Goal: Transaction & Acquisition: Purchase product/service

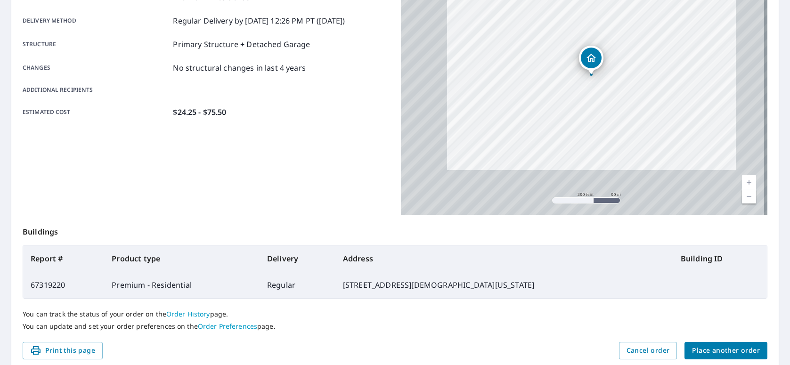
scroll to position [188, 0]
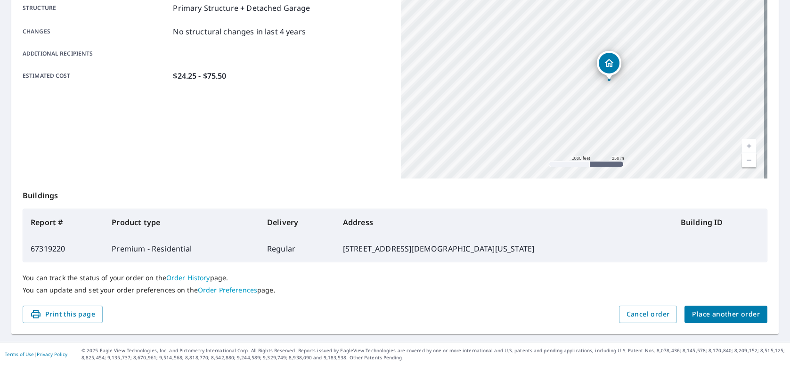
click at [698, 321] on button "Place another order" at bounding box center [726, 314] width 83 height 17
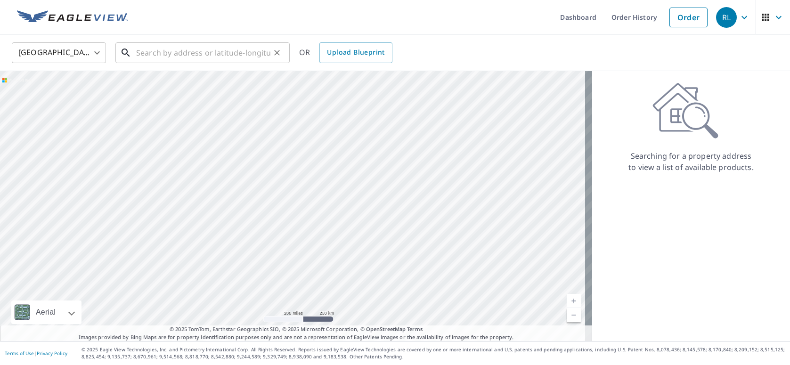
click at [196, 47] on input "text" at bounding box center [203, 53] width 134 height 26
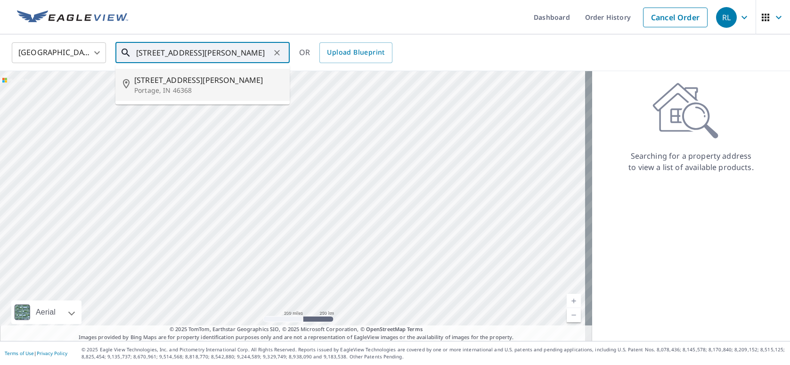
click at [181, 80] on span "[STREET_ADDRESS][PERSON_NAME]" at bounding box center [208, 79] width 148 height 11
type input "[STREET_ADDRESS][PERSON_NAME]"
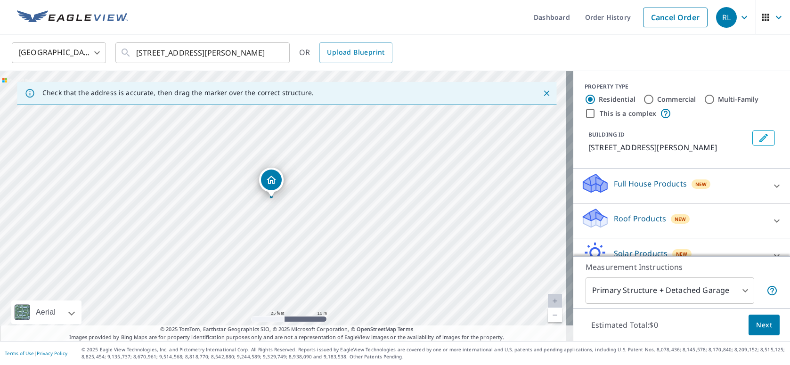
drag, startPoint x: 407, startPoint y: 249, endPoint x: 312, endPoint y: 211, distance: 101.9
click at [395, 241] on div "[STREET_ADDRESS][PERSON_NAME]" at bounding box center [286, 206] width 573 height 270
drag, startPoint x: 296, startPoint y: 181, endPoint x: 287, endPoint y: 169, distance: 15.2
click at [663, 225] on div "Roof Products New" at bounding box center [673, 220] width 185 height 27
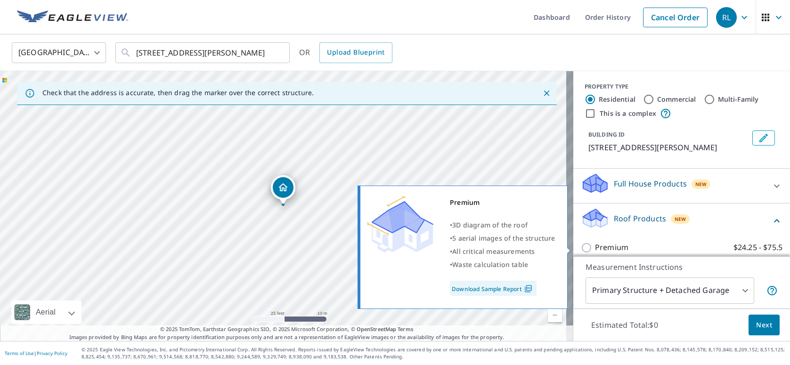
click at [617, 244] on p "Premium" at bounding box center [611, 248] width 33 height 12
click at [595, 244] on input "Premium $24.25 - $75.5" at bounding box center [588, 247] width 14 height 11
checkbox input "true"
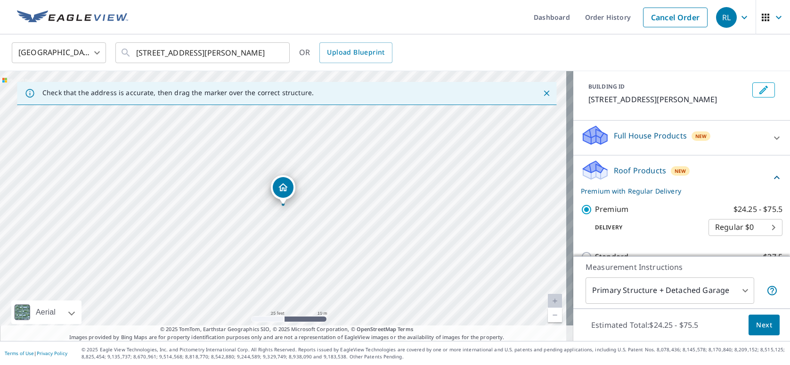
scroll to position [94, 0]
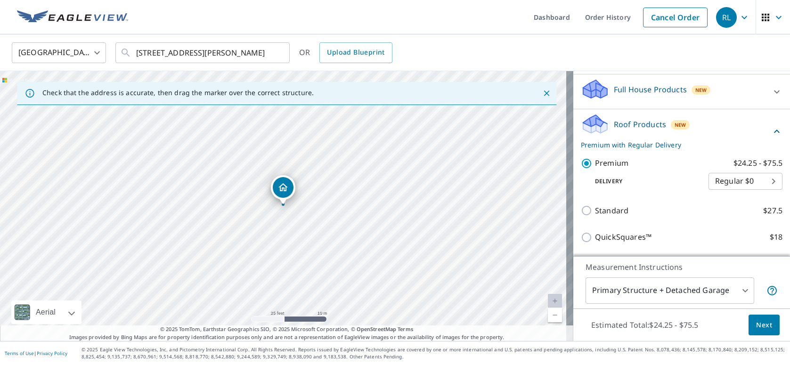
click at [761, 333] on button "Next" at bounding box center [764, 325] width 31 height 21
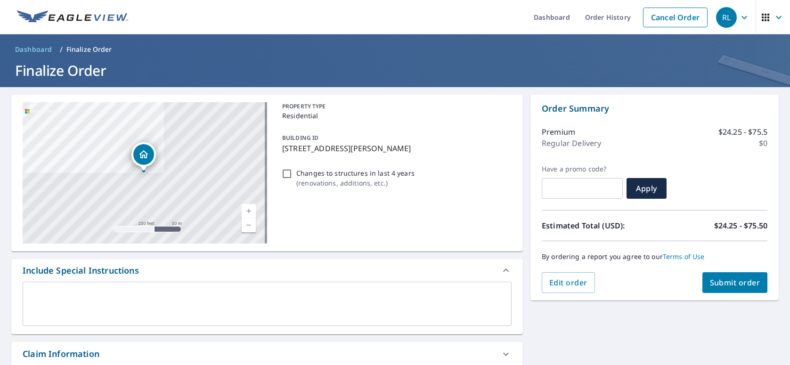
scroll to position [228, 0]
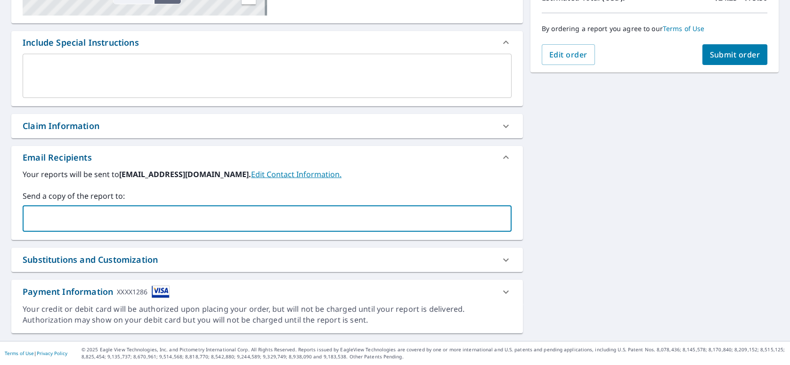
click at [113, 227] on input "text" at bounding box center [260, 219] width 466 height 18
type input "[EMAIL_ADDRESS][DOMAIN_NAME]"
click at [732, 54] on span "Submit order" at bounding box center [735, 54] width 50 height 10
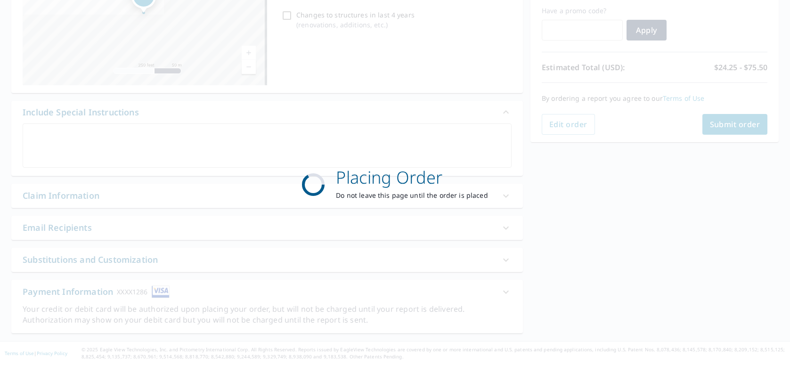
scroll to position [158, 0]
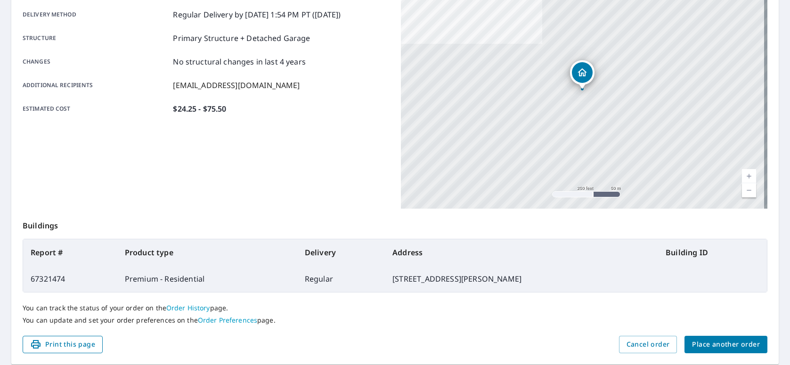
click at [58, 346] on span "Print this page" at bounding box center [62, 345] width 65 height 12
